Goal: Information Seeking & Learning: Learn about a topic

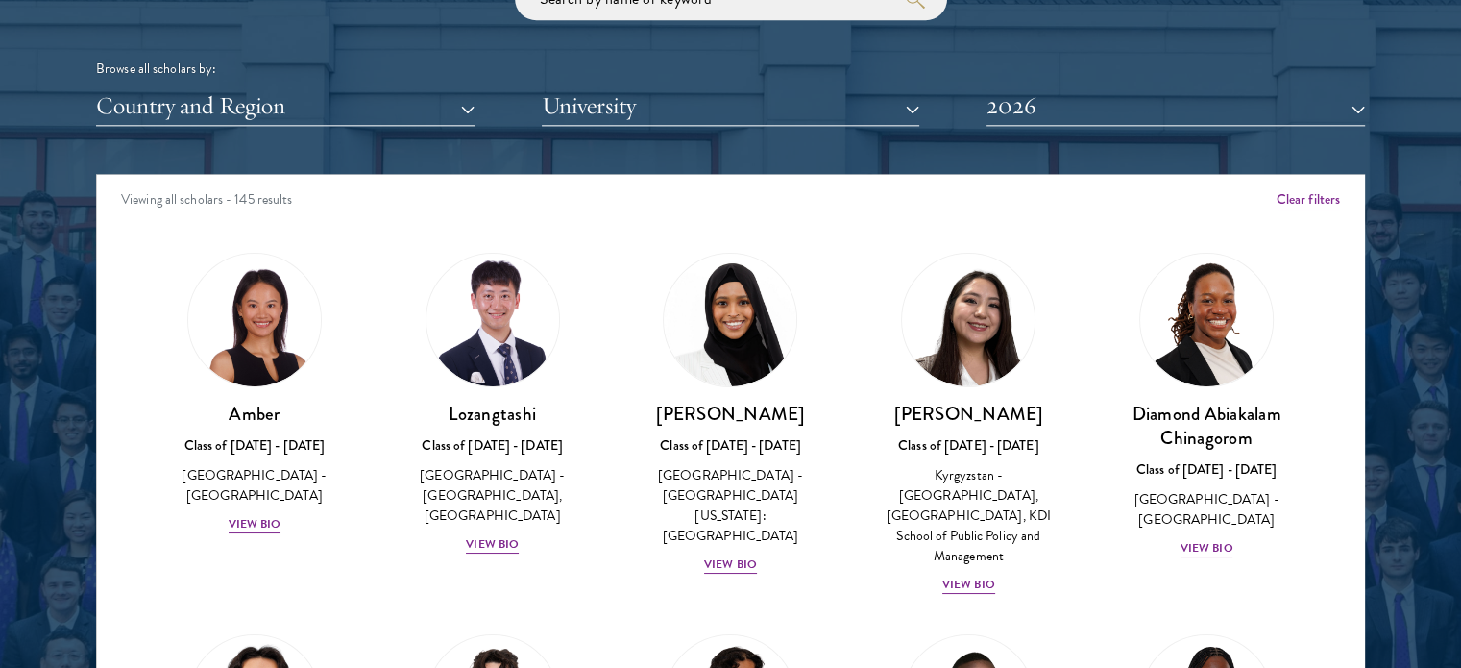
scroll to position [2378, 0]
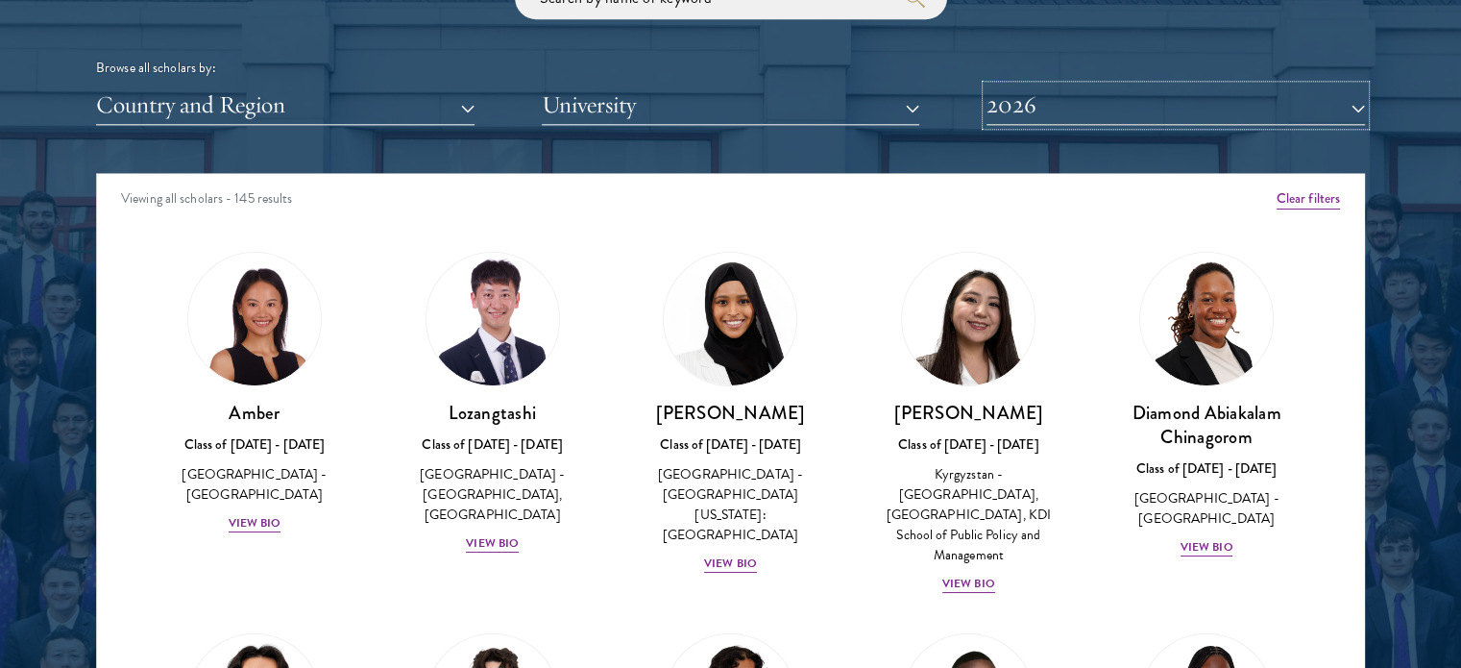
click at [1037, 104] on button "2026" at bounding box center [1176, 104] width 378 height 39
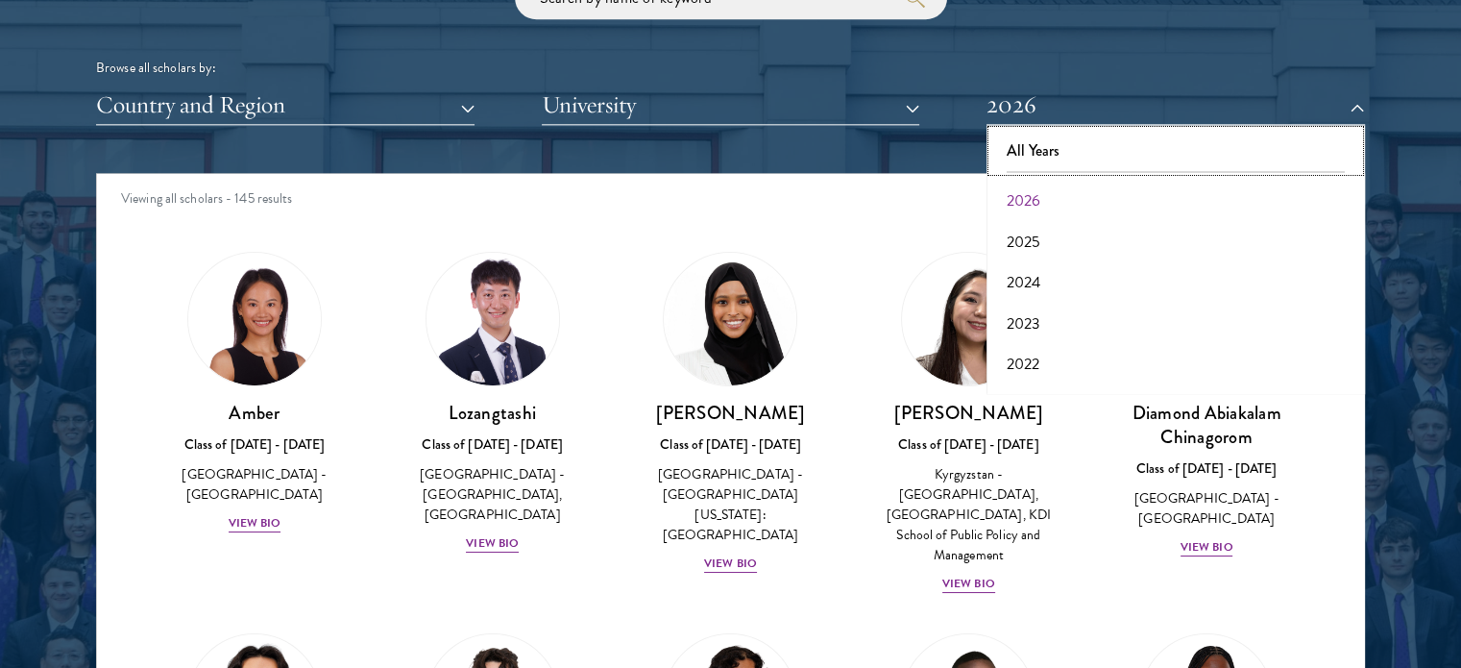
click at [1041, 147] on button "All Years" at bounding box center [1175, 151] width 367 height 40
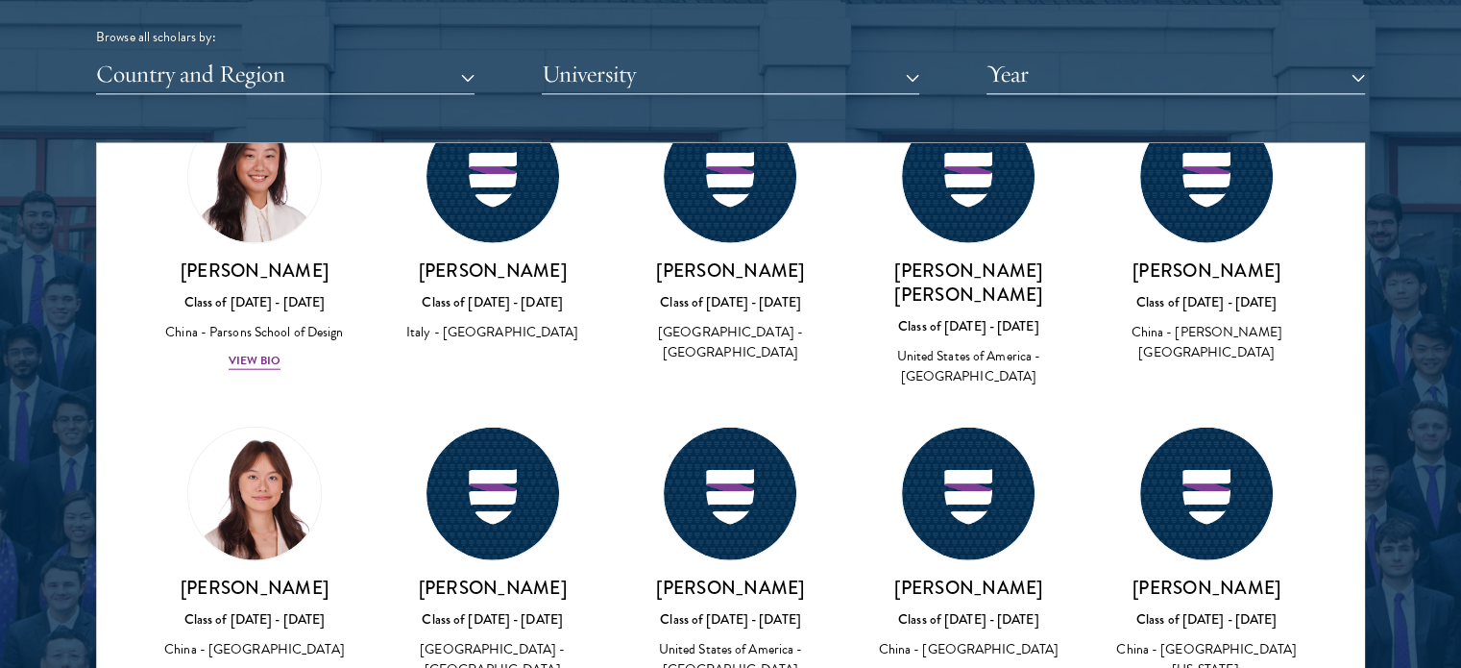
scroll to position [12104, 0]
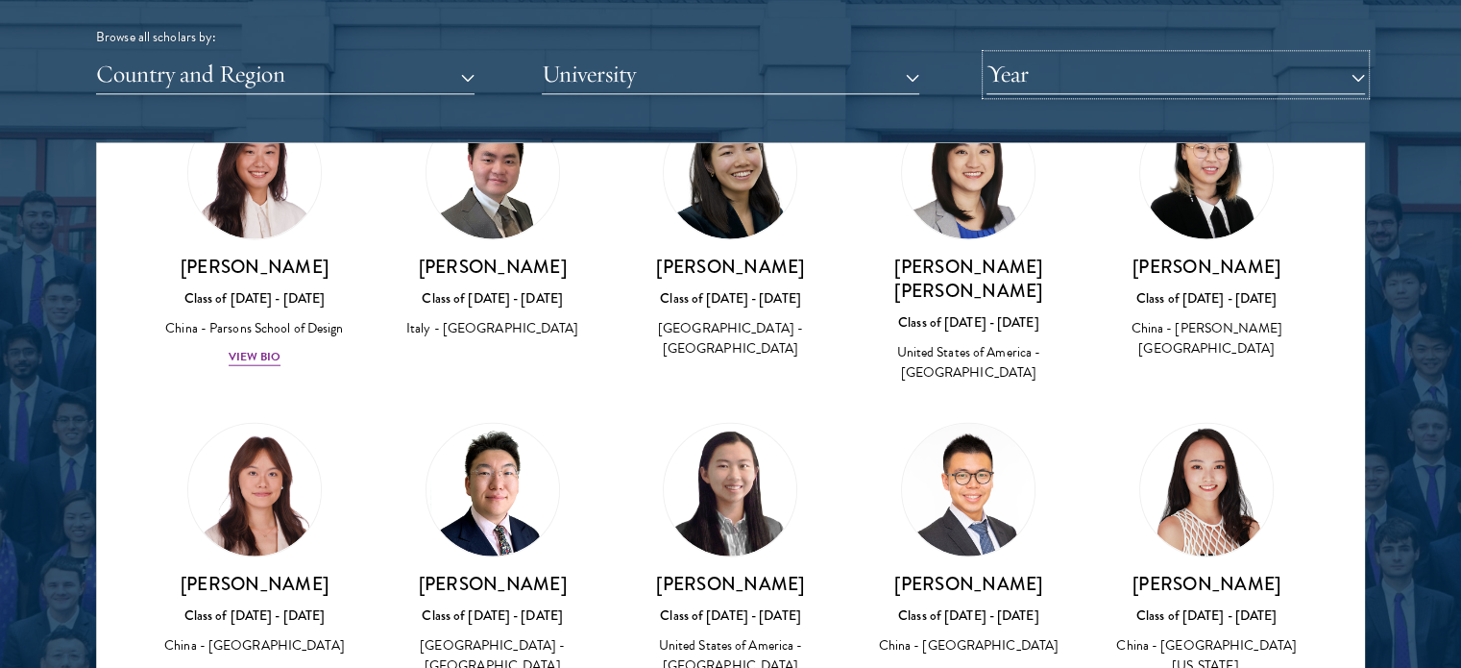
click at [1065, 75] on button "Year" at bounding box center [1176, 74] width 378 height 39
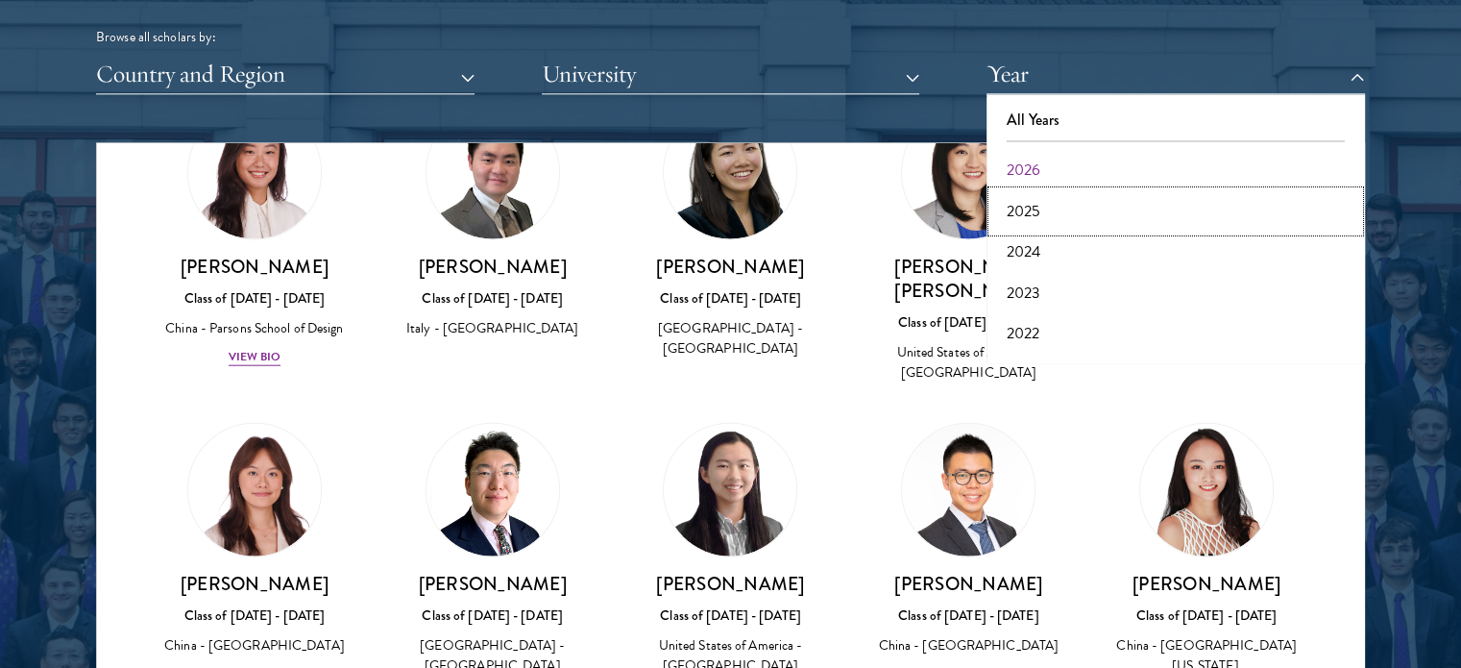
click at [1069, 209] on button "2025" at bounding box center [1175, 211] width 367 height 40
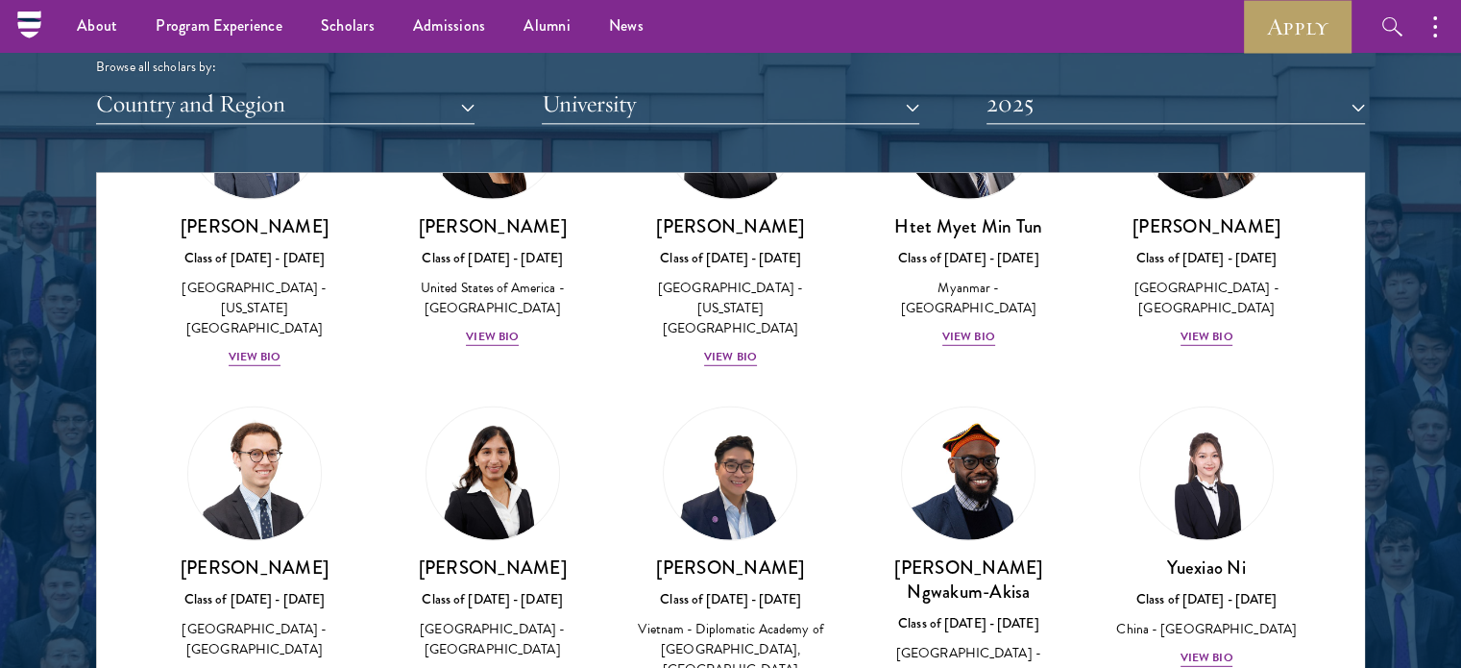
scroll to position [5568, 0]
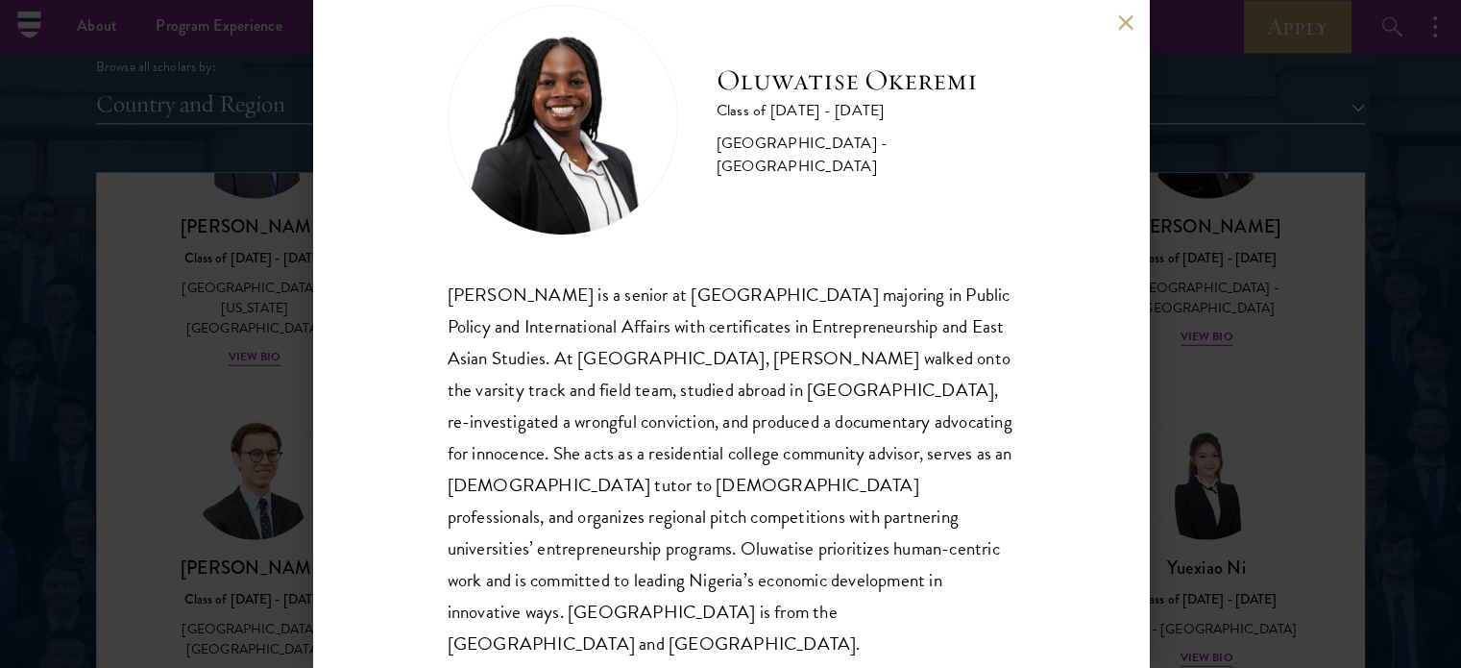
scroll to position [54, 0]
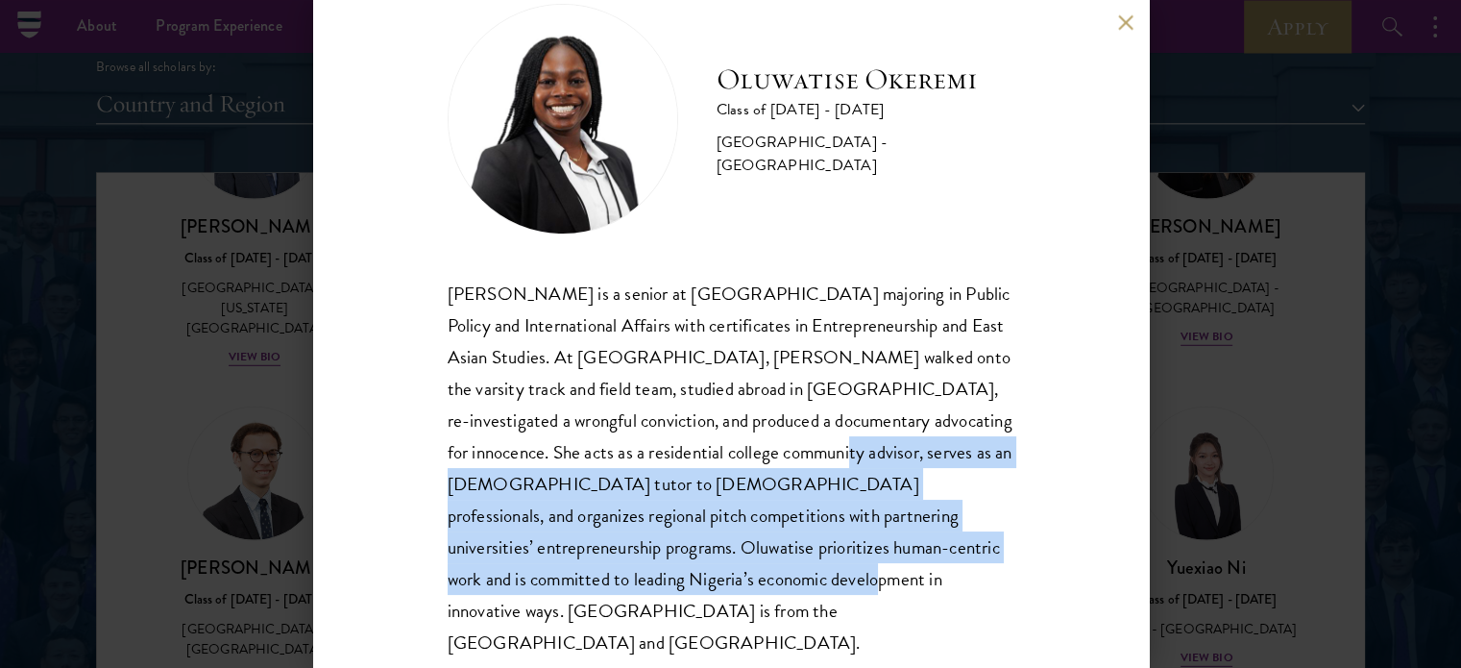
drag, startPoint x: 755, startPoint y: 454, endPoint x: 703, endPoint y: 574, distance: 129.9
click at [703, 574] on div "[PERSON_NAME] is a senior at [GEOGRAPHIC_DATA] majoring in Public Policy and In…" at bounding box center [731, 468] width 567 height 381
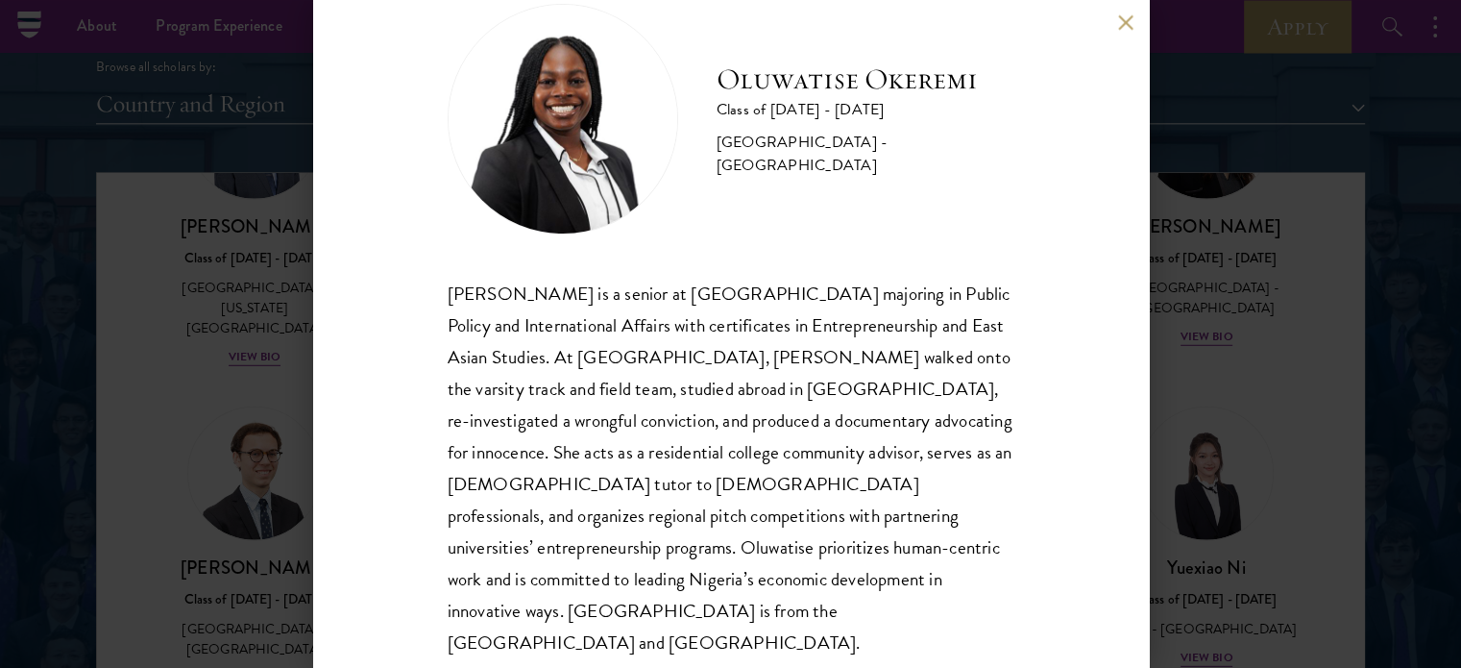
scroll to position [69, 0]
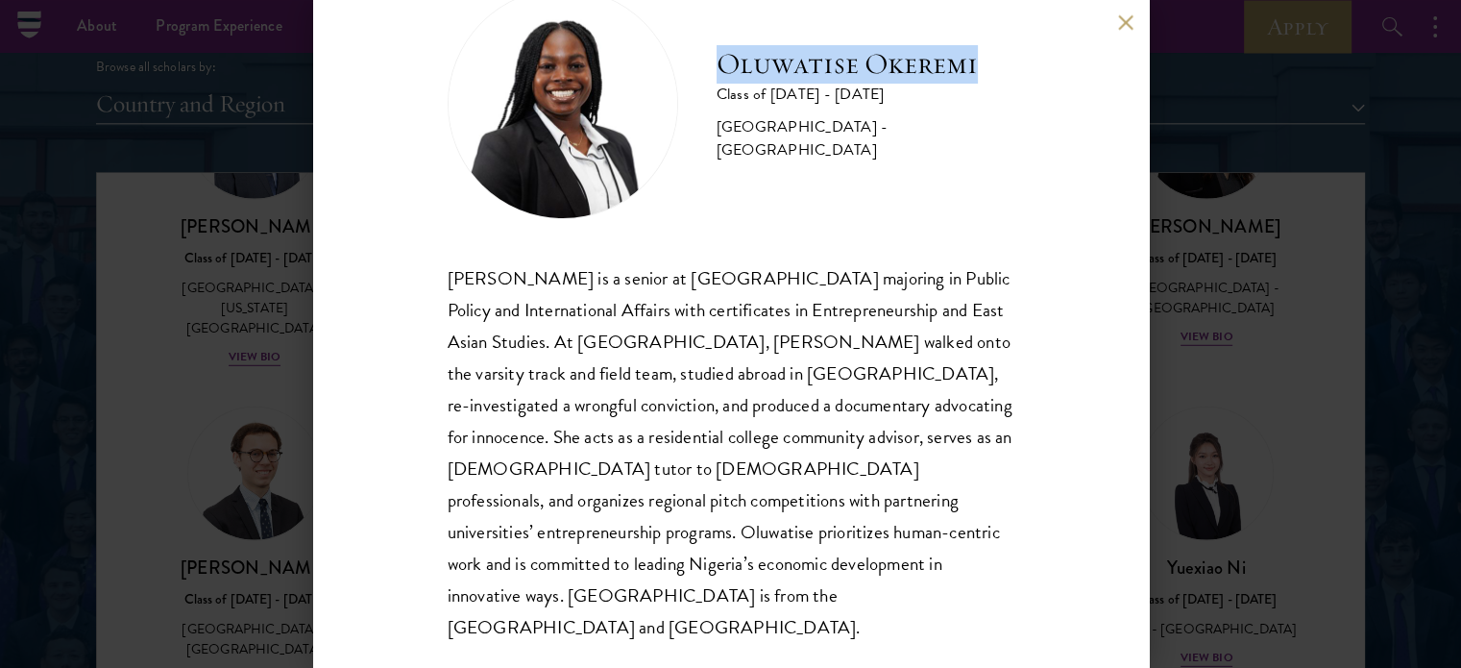
drag, startPoint x: 722, startPoint y: 67, endPoint x: 982, endPoint y: 53, distance: 259.8
click at [982, 53] on h2 "Oluwatise Okeremi" at bounding box center [866, 64] width 298 height 38
copy h2 "Oluwatise Okeremi"
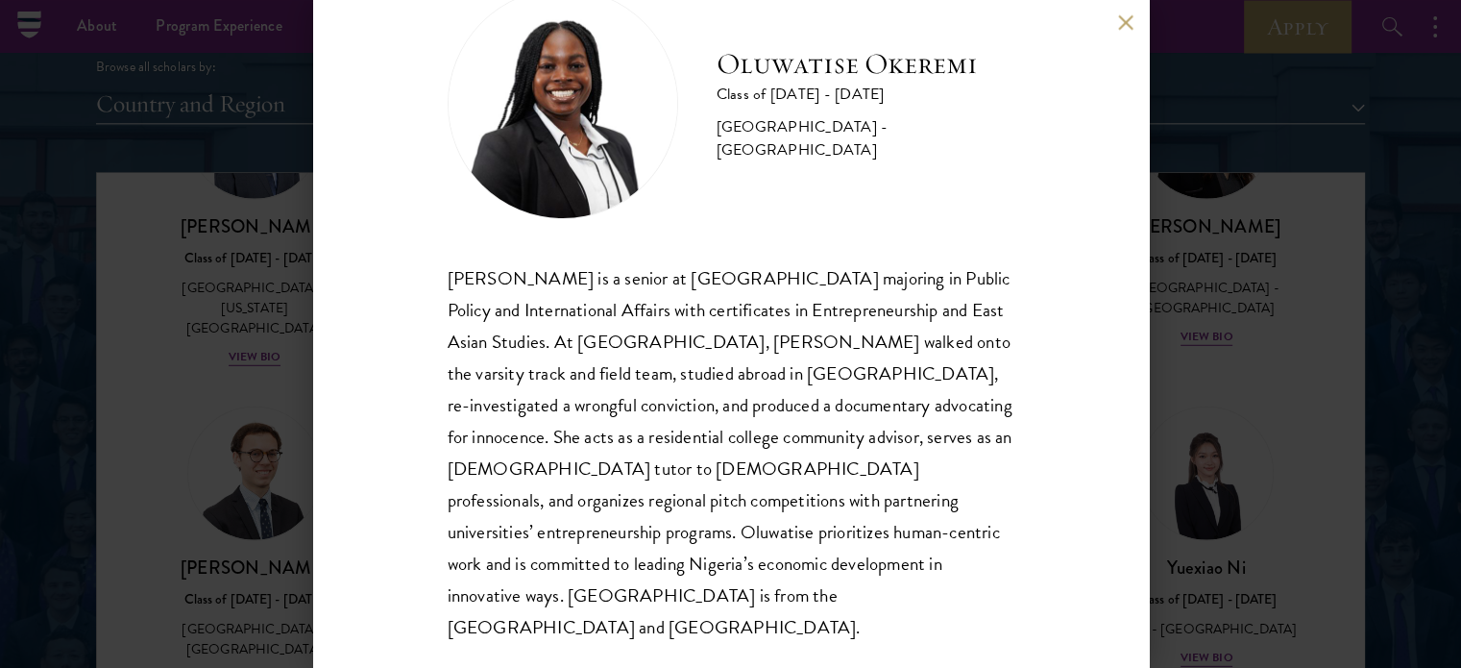
click at [254, 237] on div "Oluwatise Okeremi Class of [DATE] - [DATE] [GEOGRAPHIC_DATA] - [GEOGRAPHIC_DATA…" at bounding box center [730, 334] width 1461 height 668
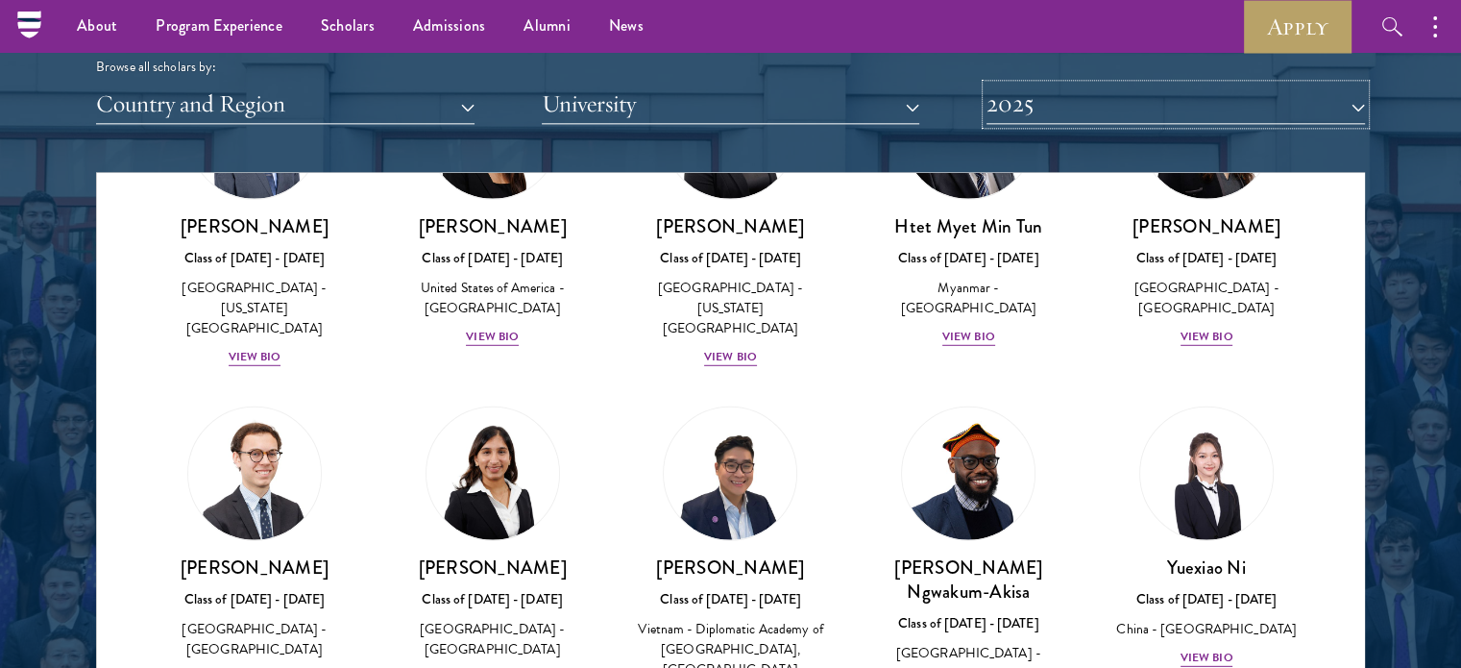
click at [1145, 99] on button "2025" at bounding box center [1176, 104] width 378 height 39
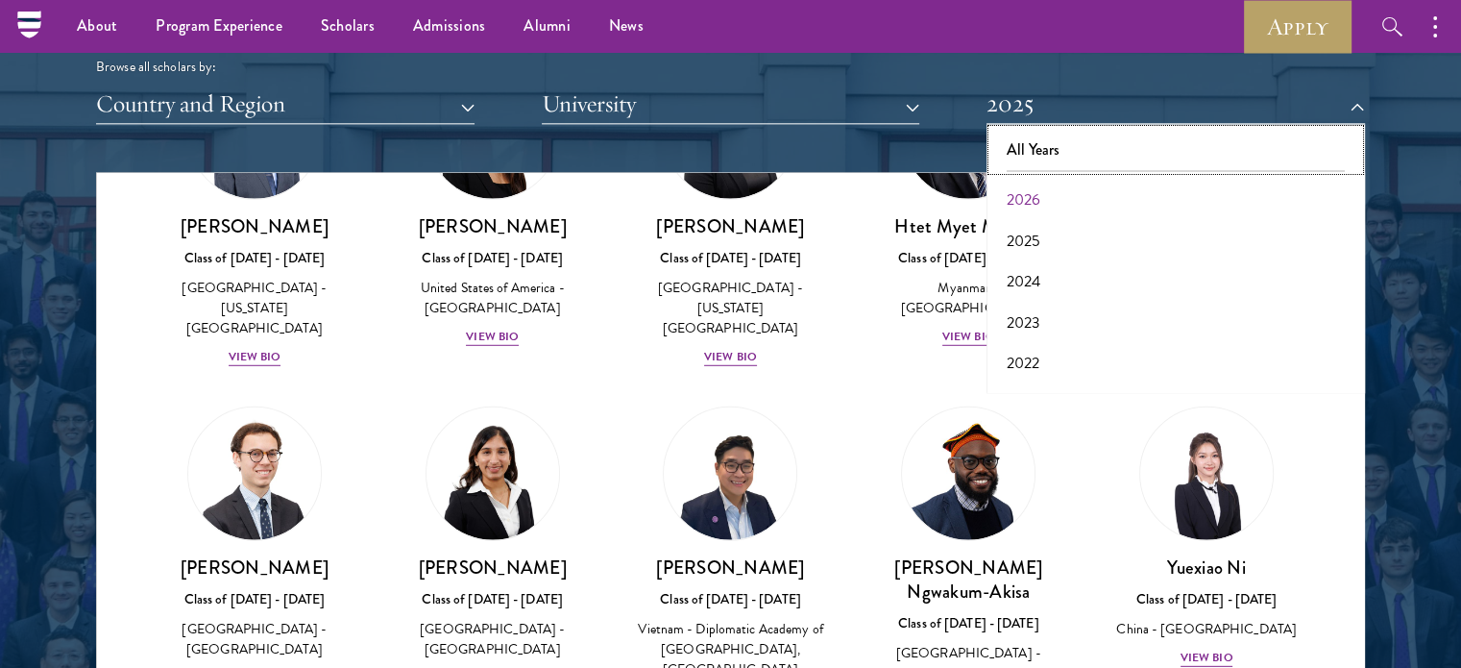
click at [1077, 153] on button "All Years" at bounding box center [1175, 150] width 367 height 40
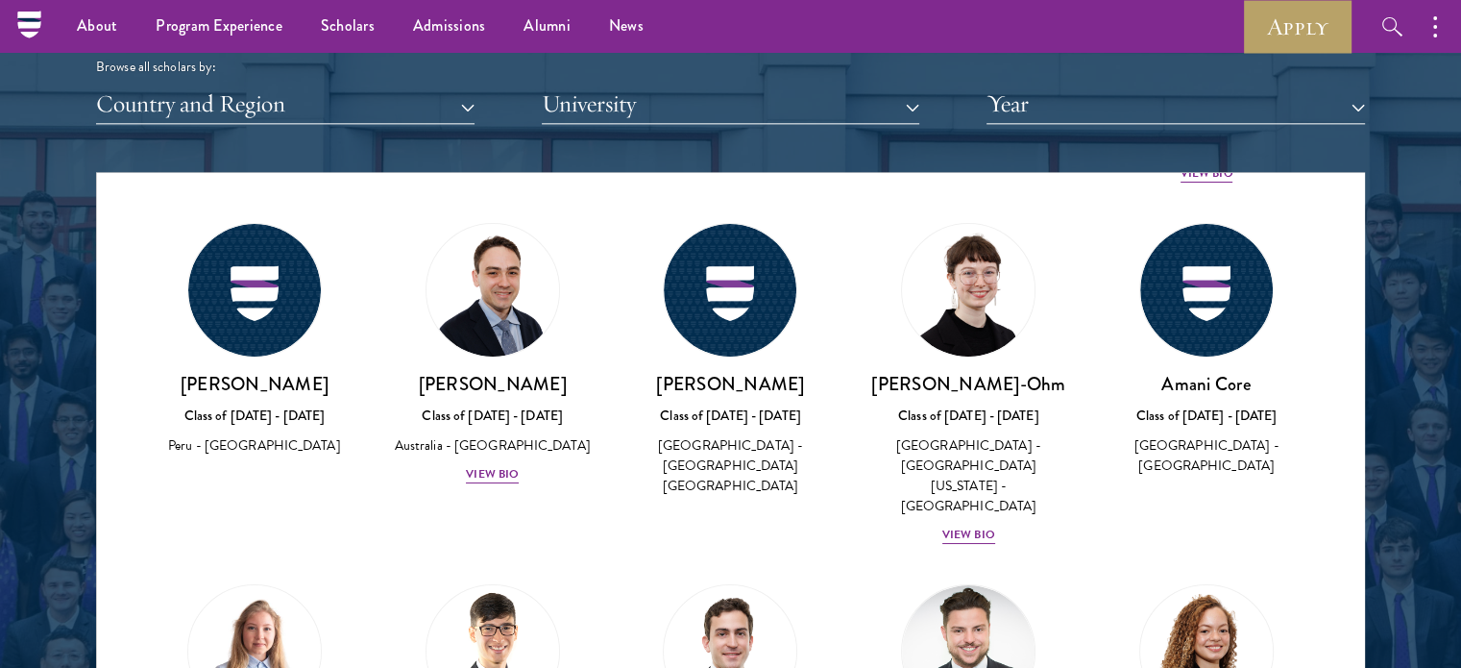
scroll to position [42175, 0]
